Goal: Navigation & Orientation: Find specific page/section

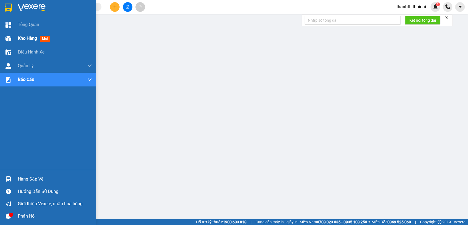
click at [28, 38] on span "Kho hàng" at bounding box center [27, 38] width 19 height 5
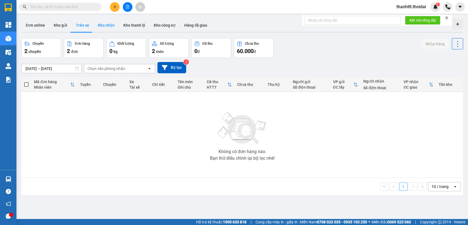
click at [104, 26] on button "Kho nhận" at bounding box center [107, 25] width 26 height 13
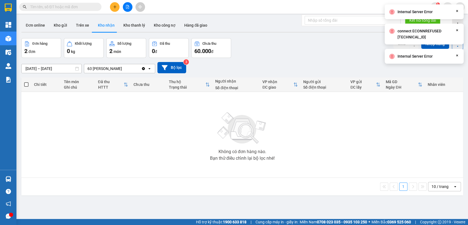
click at [105, 28] on button "Kho nhận" at bounding box center [107, 25] width 26 height 13
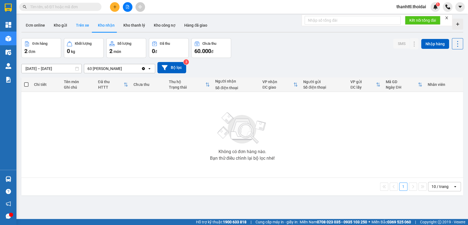
drag, startPoint x: 106, startPoint y: 26, endPoint x: 81, endPoint y: 27, distance: 25.8
click at [103, 26] on button "Kho nhận" at bounding box center [107, 25] width 26 height 13
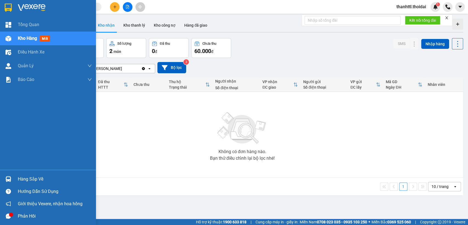
click at [22, 183] on div "Hàng sắp về" at bounding box center [55, 179] width 74 height 8
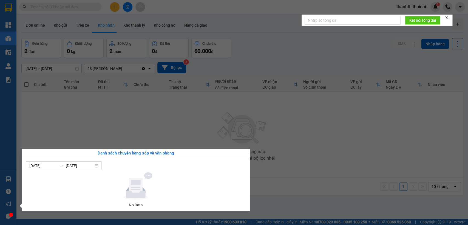
drag, startPoint x: 168, startPoint y: 110, endPoint x: 145, endPoint y: 98, distance: 25.9
click at [151, 102] on section "Kết quả tìm kiếm ( 0 ) Bộ lọc No Data thanhttl.thoidai 1 Tổng Quan Kho hàng mới…" at bounding box center [234, 112] width 468 height 225
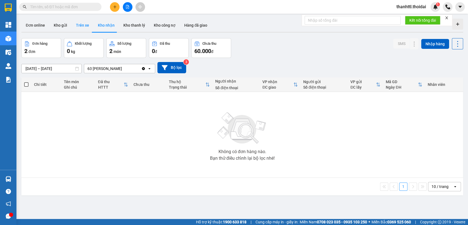
click at [83, 23] on button "Trên xe" at bounding box center [83, 25] width 22 height 13
